Goal: Transaction & Acquisition: Purchase product/service

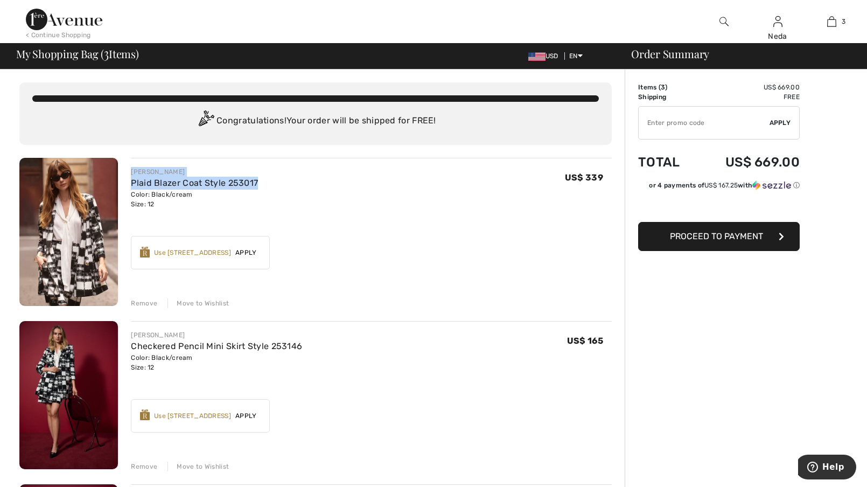
drag, startPoint x: 272, startPoint y: 186, endPoint x: 125, endPoint y: 172, distance: 147.7
click at [125, 172] on div "JOSEPH RIBKOFF Plaid Blazer Coat Style 253017 Color: Black/cream Size: 12 Final…" at bounding box center [365, 233] width 494 height 150
drag, startPoint x: 125, startPoint y: 172, endPoint x: 149, endPoint y: 180, distance: 25.4
copy div "JOSEPH RIBKOFF Plaid Blazer Coat Style 253017"
click at [211, 464] on div "Move to Wishlist" at bounding box center [198, 467] width 61 height 10
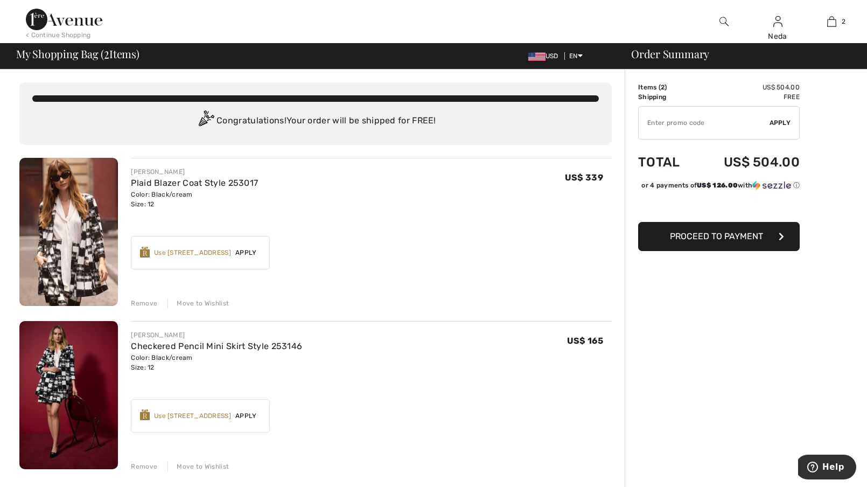
click at [198, 465] on div "Move to Wishlist" at bounding box center [198, 467] width 61 height 10
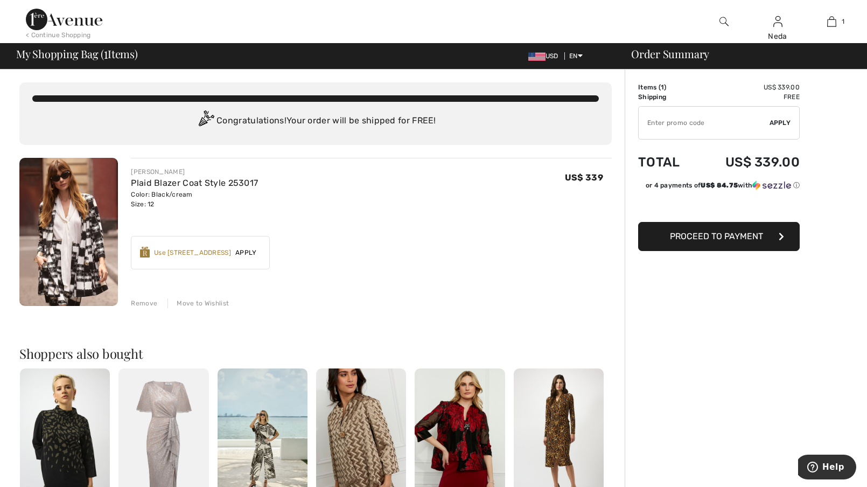
click at [249, 250] on span "Apply" at bounding box center [246, 253] width 30 height 10
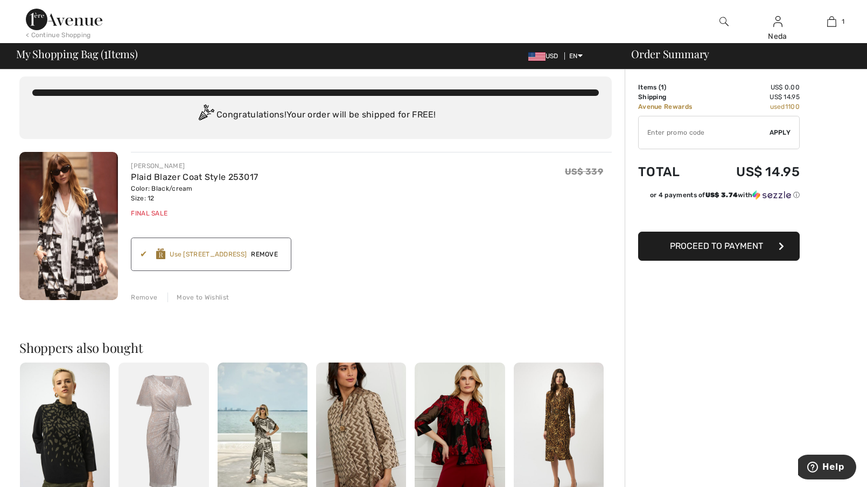
scroll to position [8, 0]
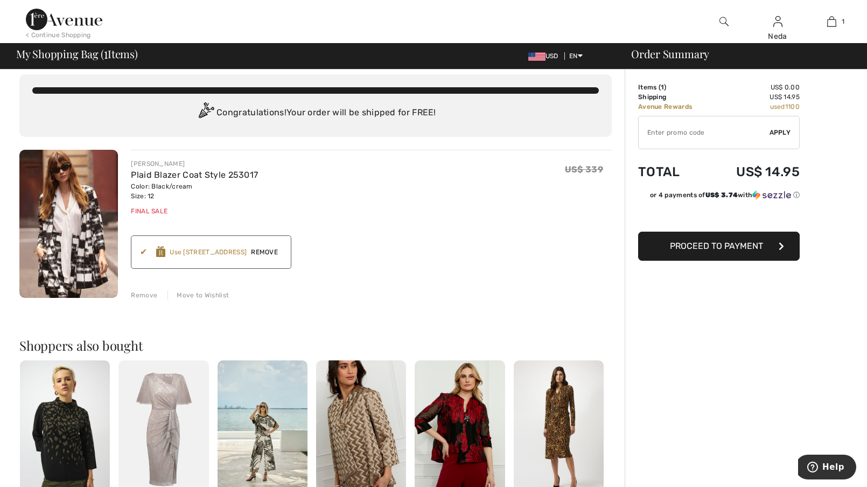
click at [737, 249] on span "Proceed to Payment" at bounding box center [716, 246] width 93 height 10
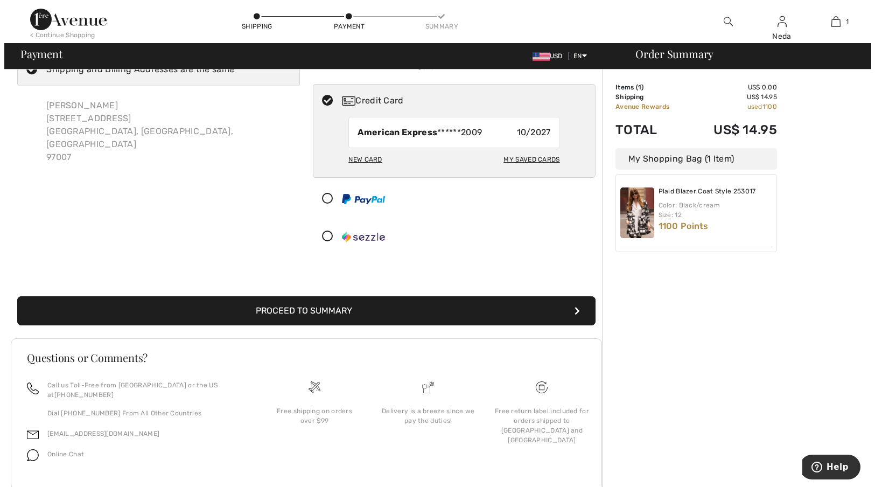
scroll to position [66, 0]
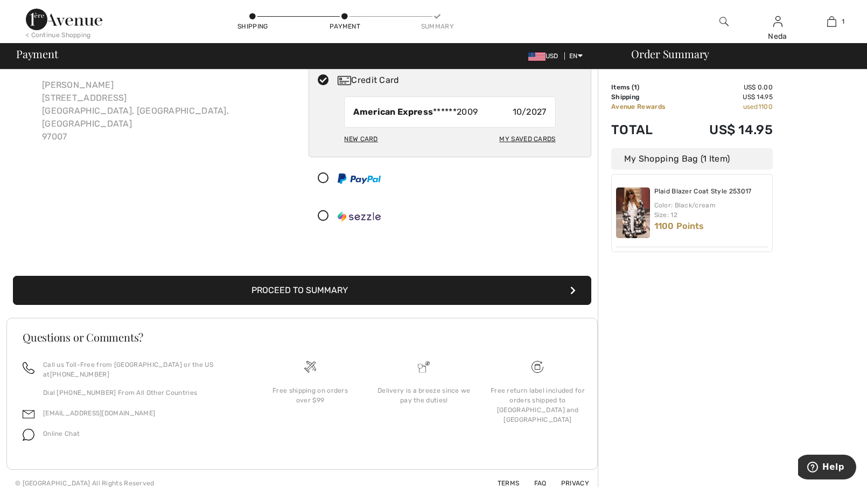
click at [723, 22] on img at bounding box center [724, 21] width 9 height 13
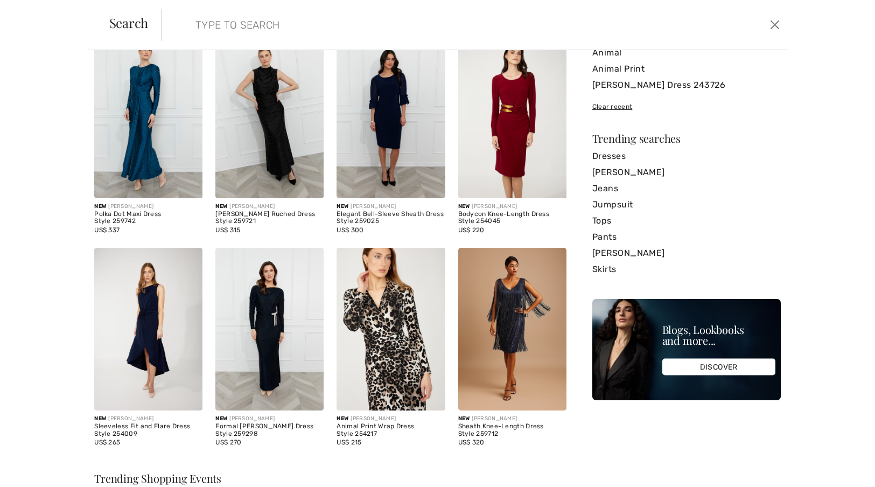
scroll to position [0, 0]
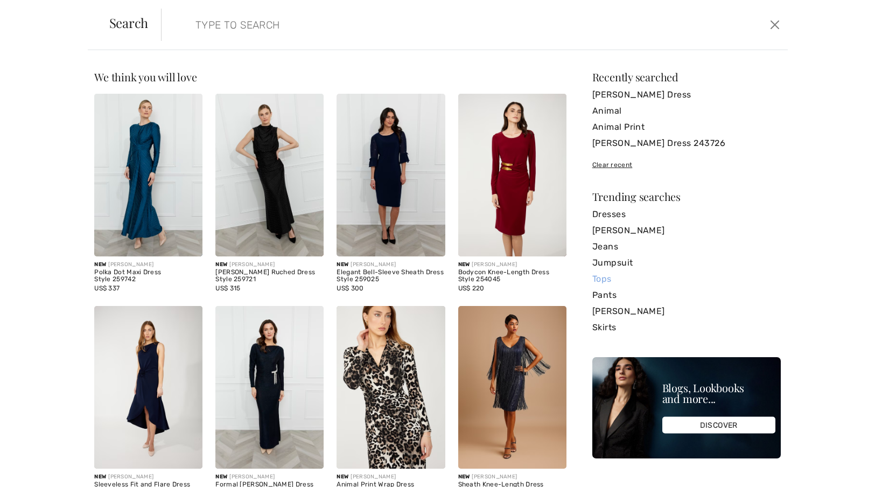
click at [593, 280] on link "Tops" at bounding box center [686, 279] width 189 height 16
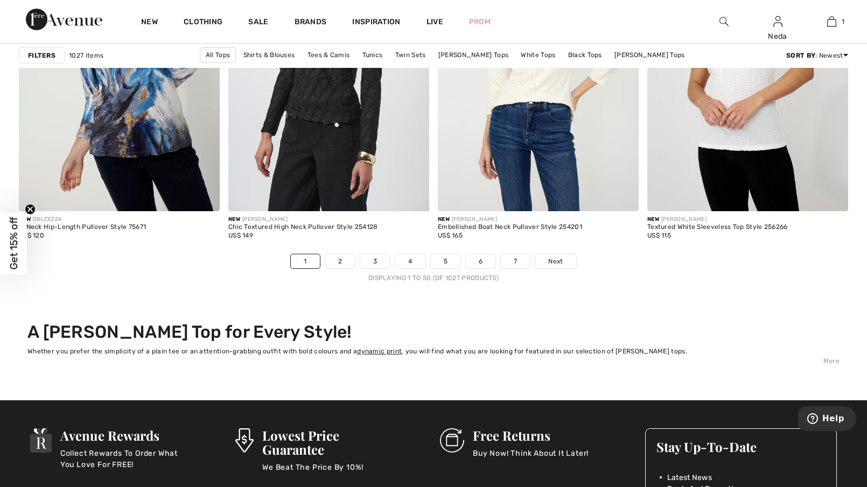
scroll to position [5284, 0]
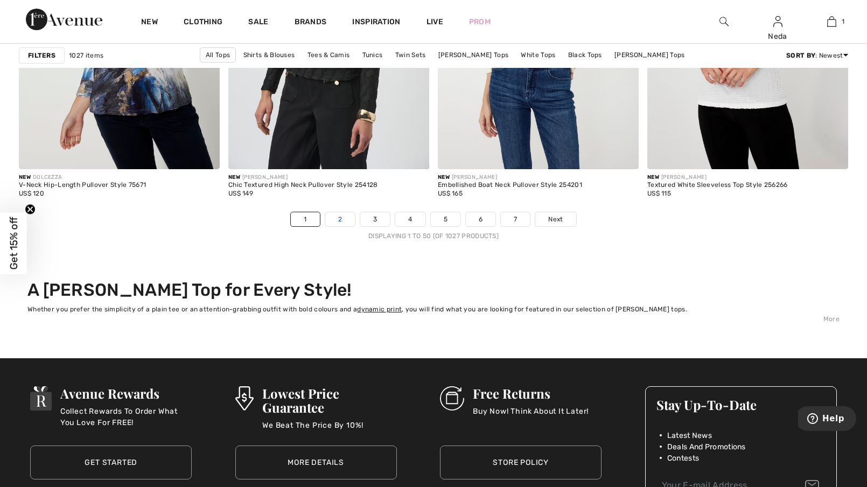
click at [339, 219] on link "2" at bounding box center [340, 219] width 30 height 14
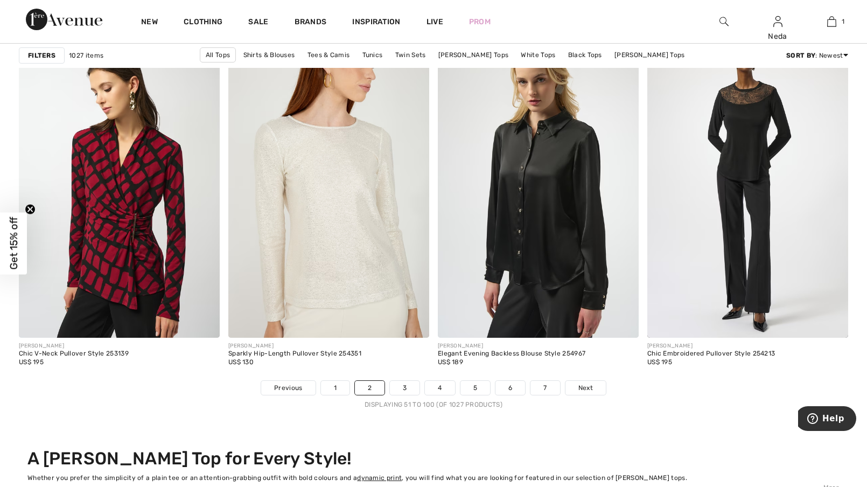
scroll to position [5122, 0]
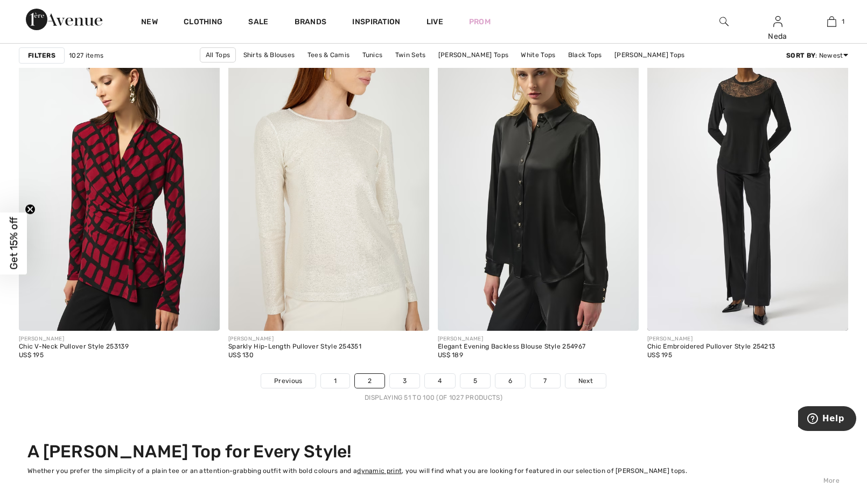
drag, startPoint x: 873, startPoint y: 24, endPoint x: 2, endPoint y: 11, distance: 871.0
click at [407, 381] on link "3" at bounding box center [405, 381] width 30 height 14
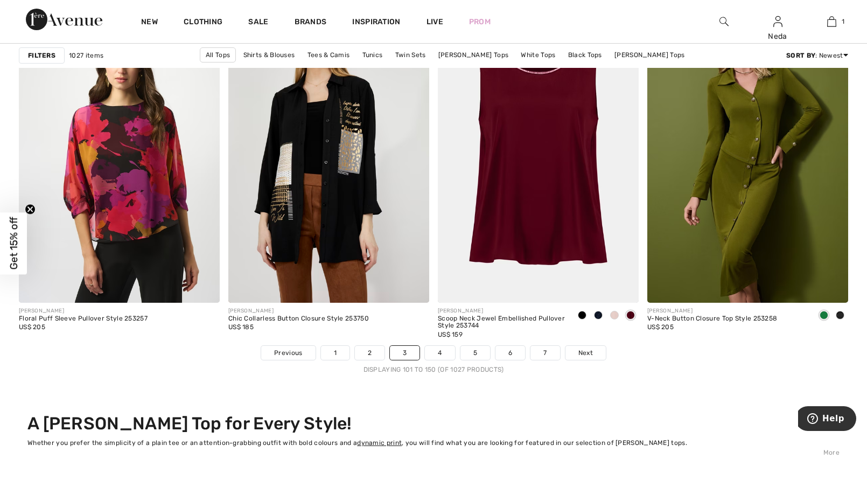
scroll to position [5136, 0]
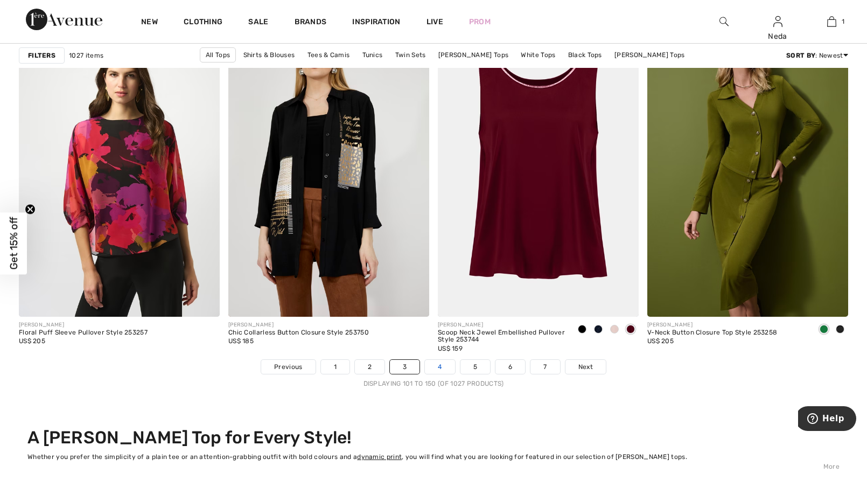
click at [444, 367] on link "4" at bounding box center [440, 367] width 30 height 14
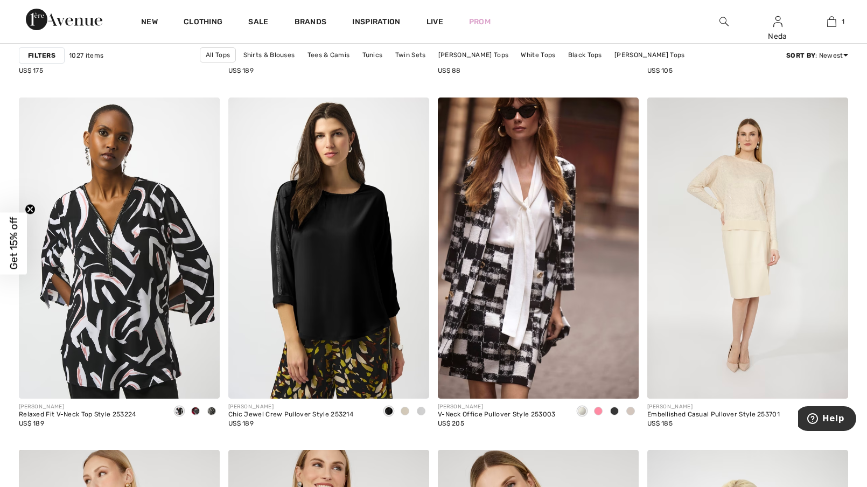
scroll to position [4667, 0]
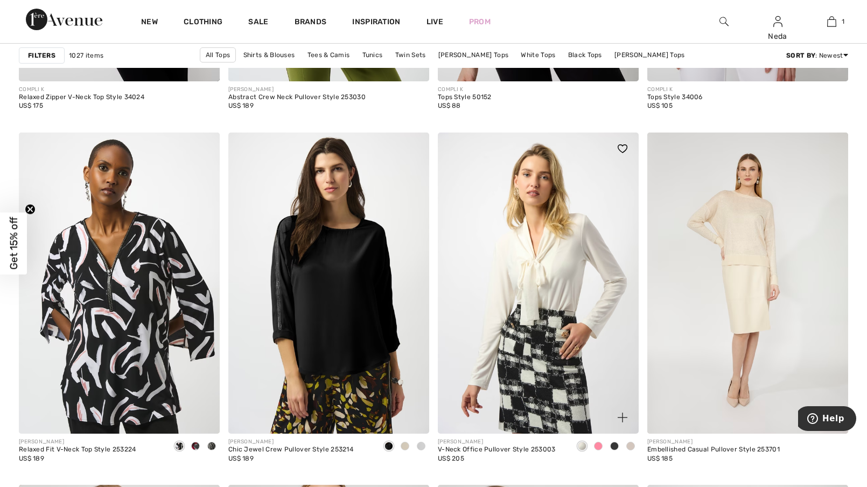
click at [520, 254] on img at bounding box center [538, 284] width 201 height 302
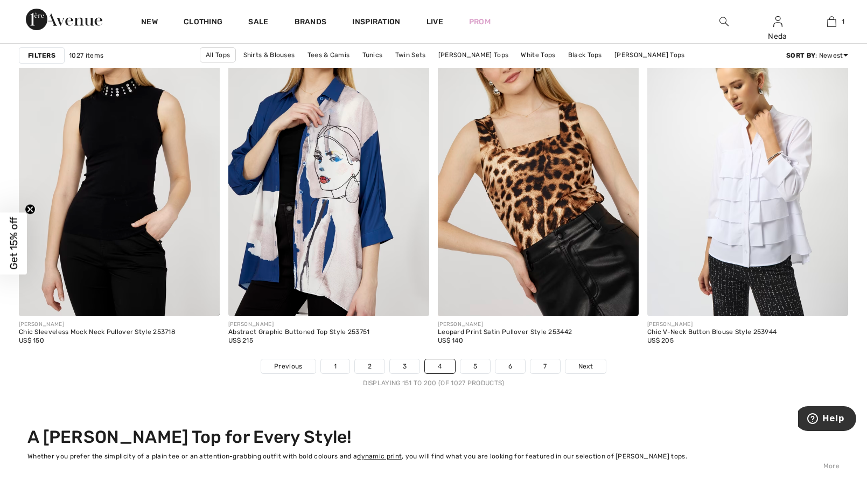
scroll to position [5151, 0]
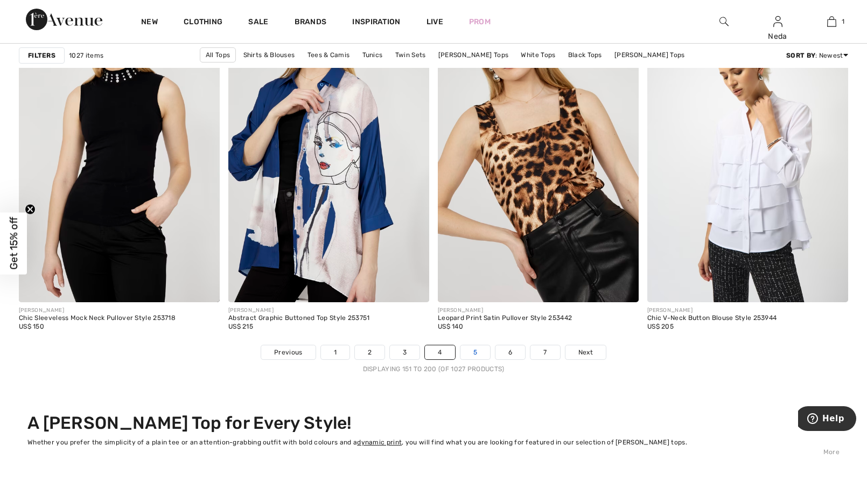
click at [480, 353] on link "5" at bounding box center [476, 352] width 30 height 14
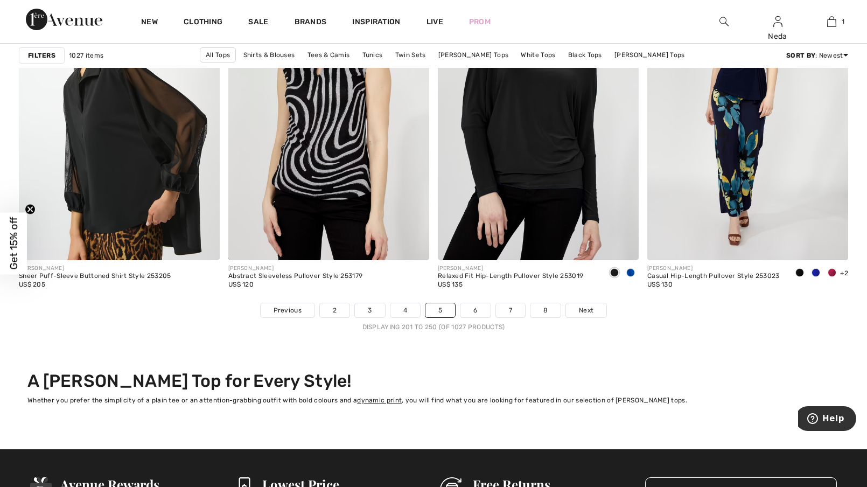
scroll to position [5200, 0]
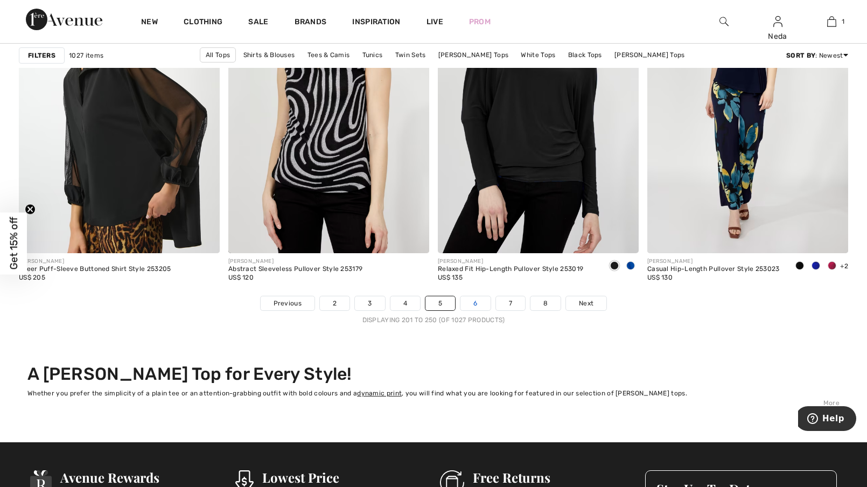
click at [477, 303] on link "6" at bounding box center [476, 303] width 30 height 14
